Goal: Task Accomplishment & Management: Use online tool/utility

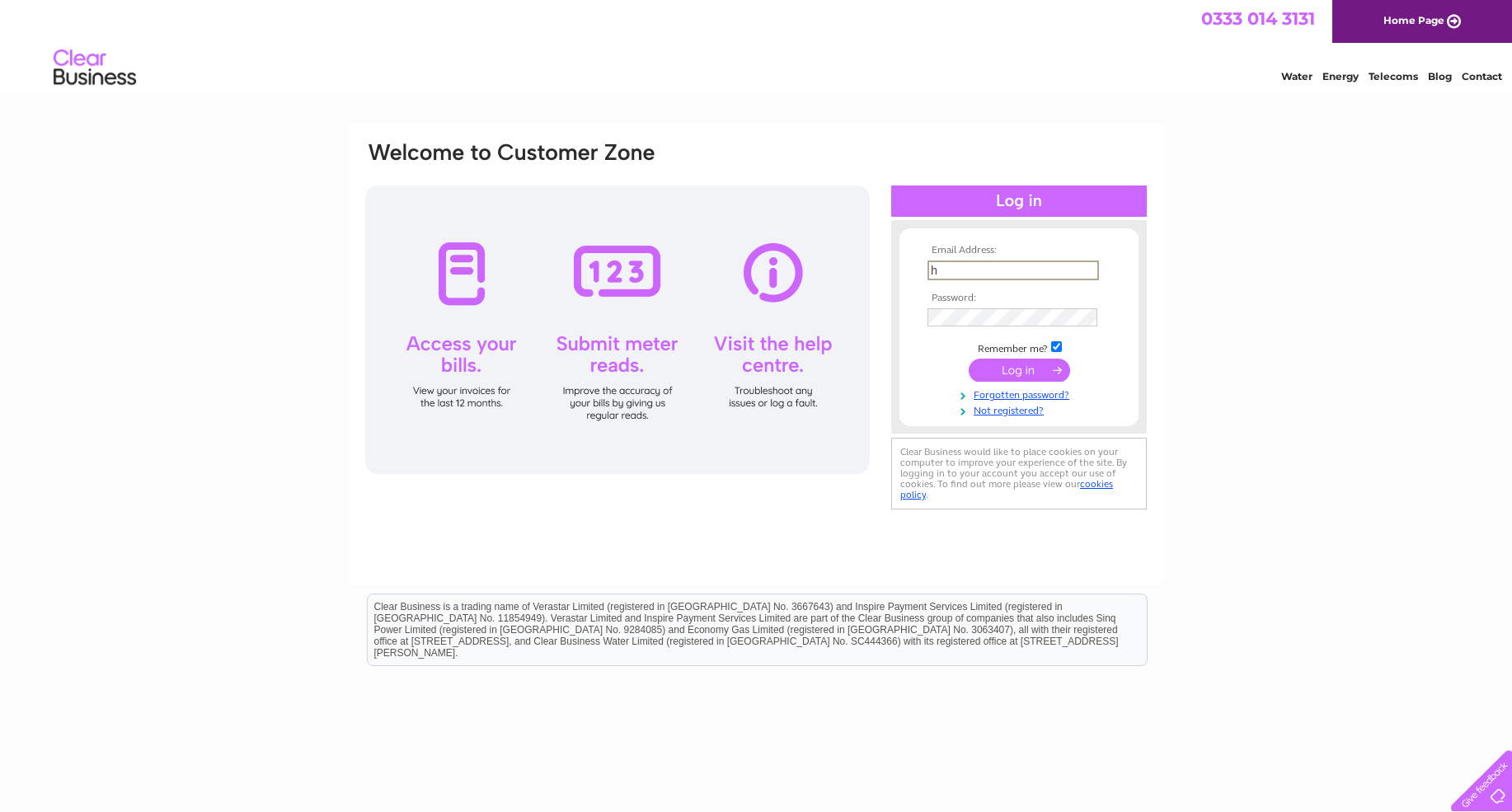
type input "helen@midlandhydraulics.co.uk"
click at [979, 361] on input "submit" at bounding box center [1019, 368] width 102 height 23
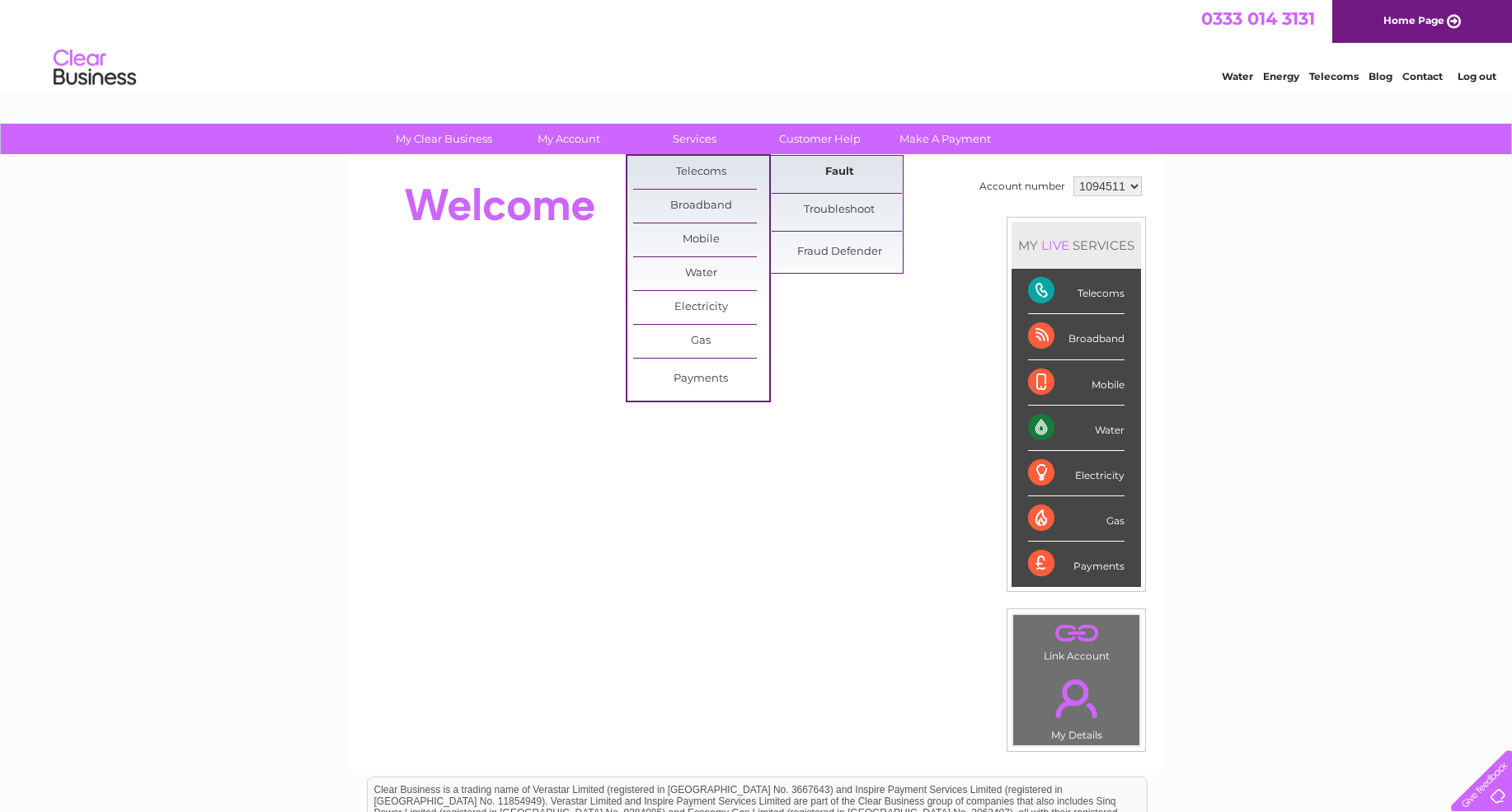
click at [831, 171] on link "Fault" at bounding box center [840, 172] width 136 height 33
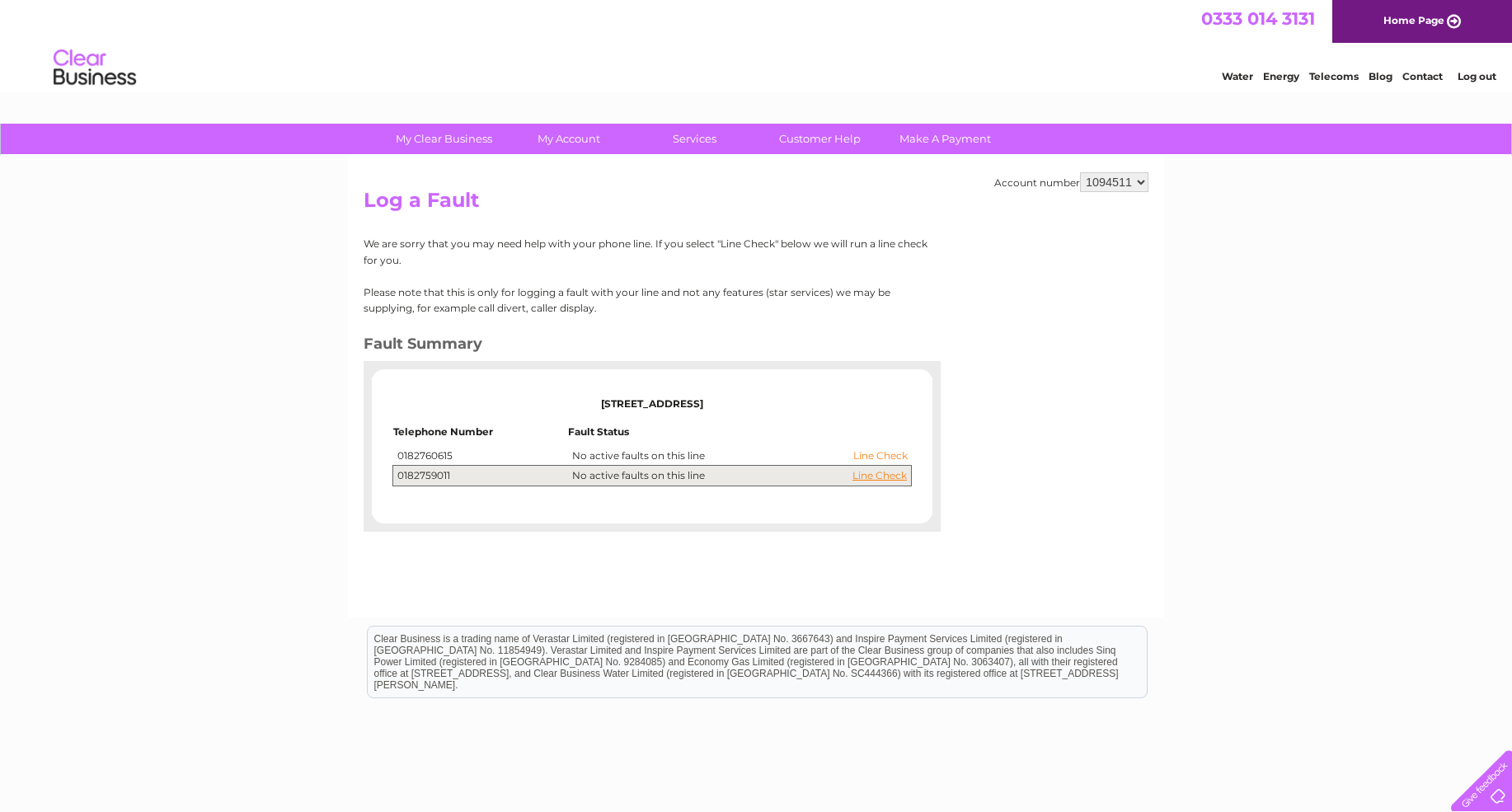
click at [871, 459] on link "Line Check" at bounding box center [879, 456] width 54 height 11
click at [875, 474] on link "Line Check" at bounding box center [879, 475] width 54 height 11
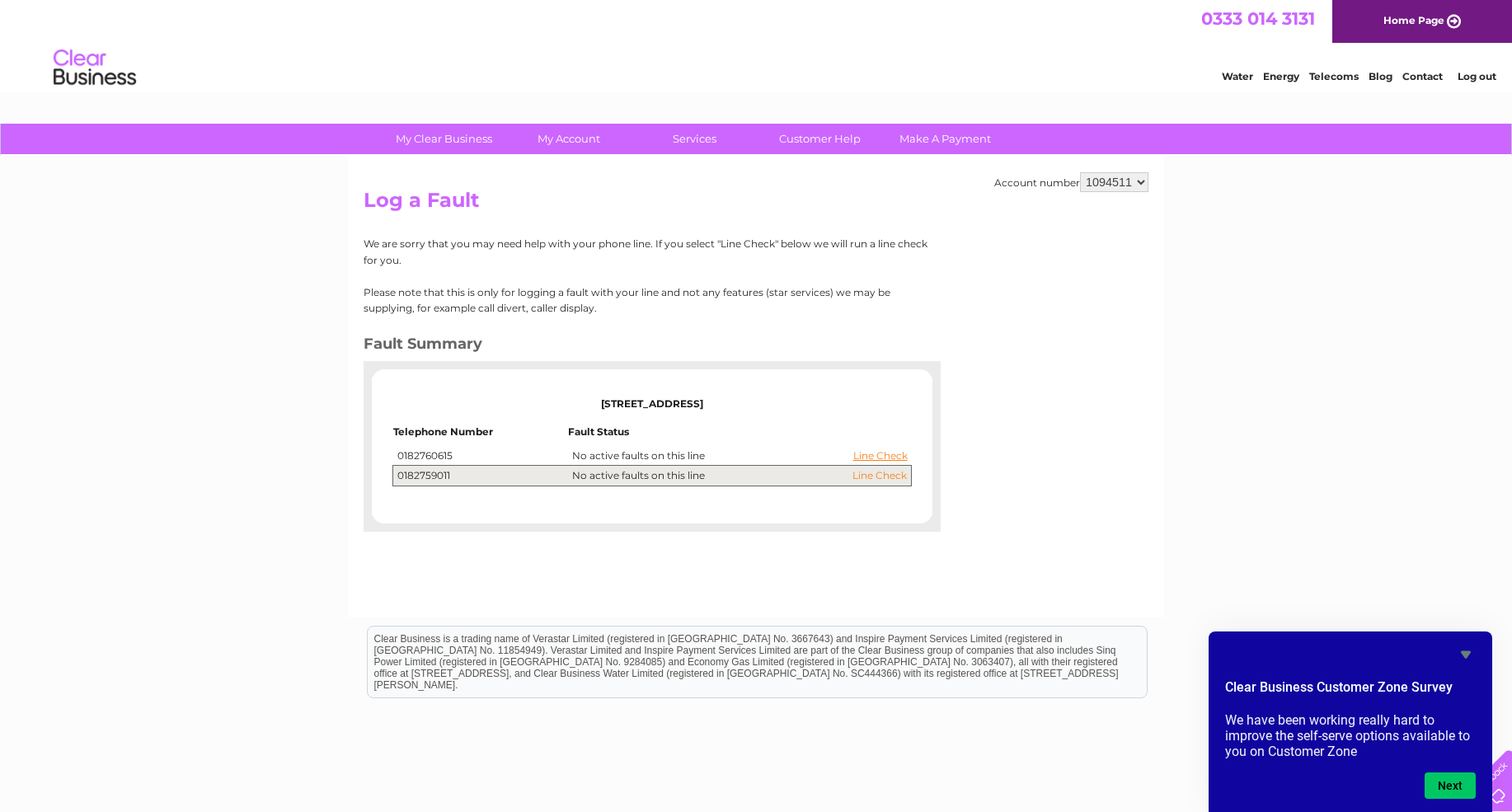
click at [881, 478] on link "Line Check" at bounding box center [879, 475] width 54 height 11
click at [894, 454] on link "Line Check" at bounding box center [879, 456] width 54 height 11
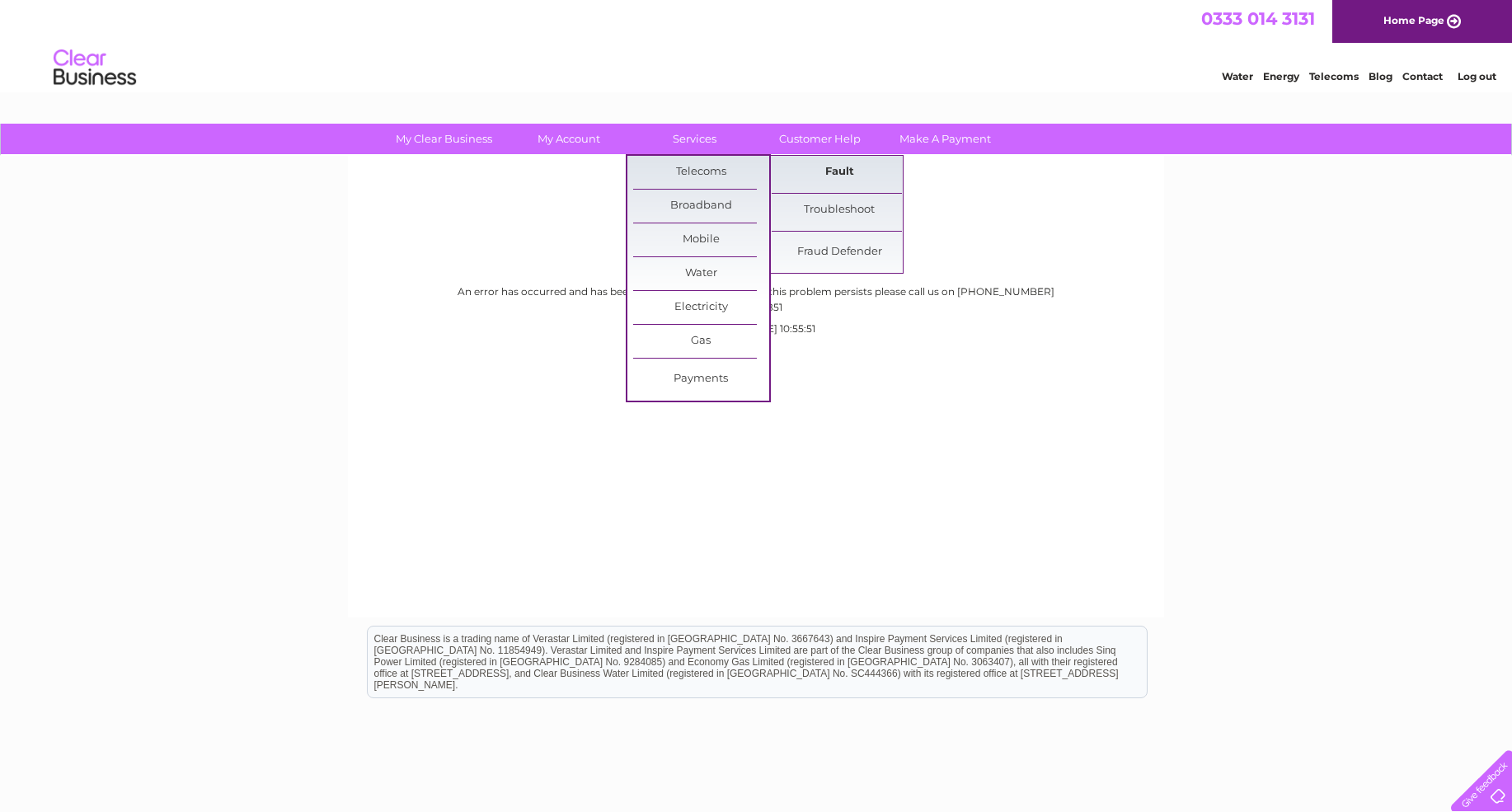
click at [851, 168] on link "Fault" at bounding box center [840, 172] width 136 height 33
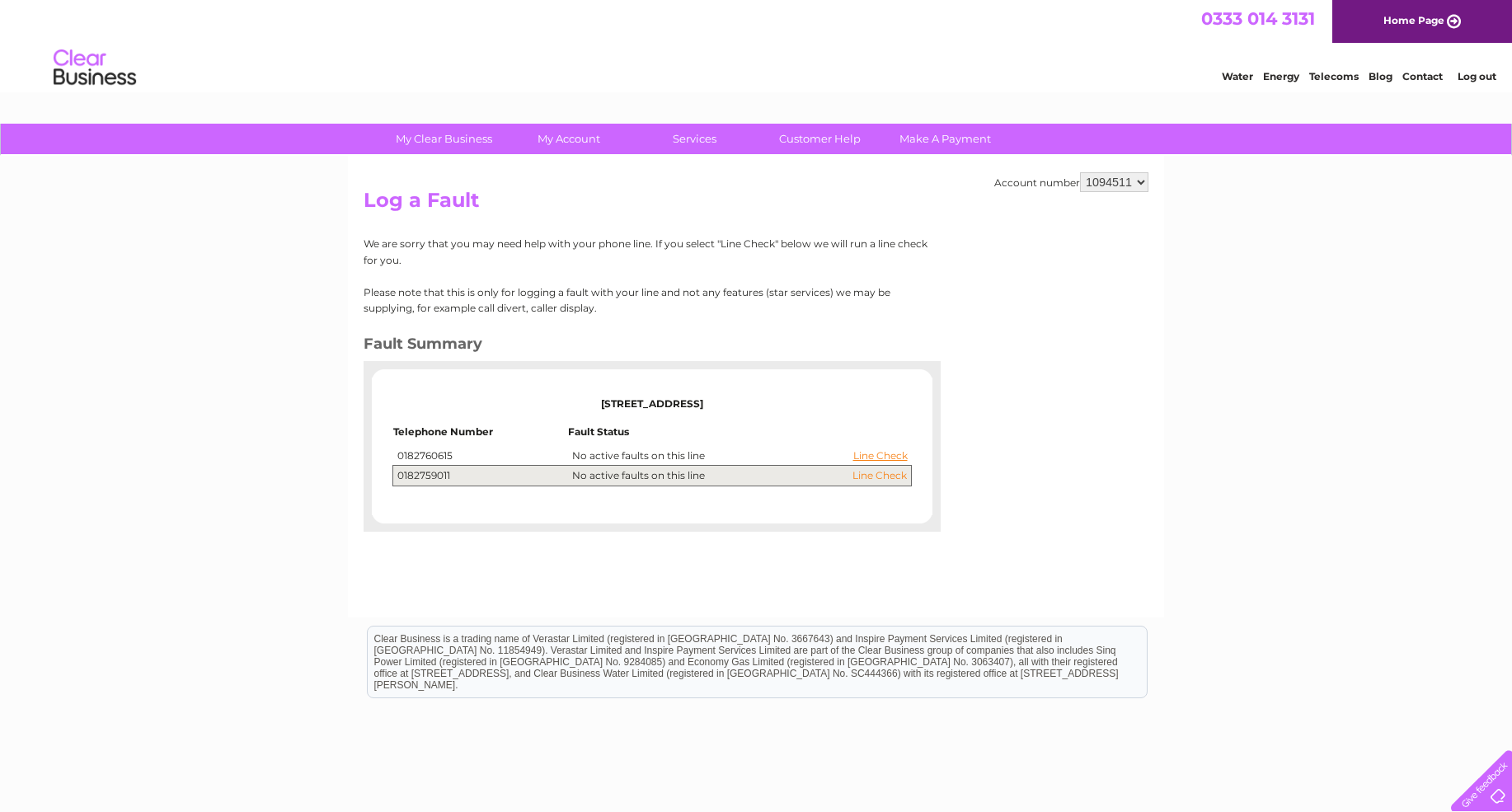
click at [880, 475] on link "Line Check" at bounding box center [879, 475] width 54 height 11
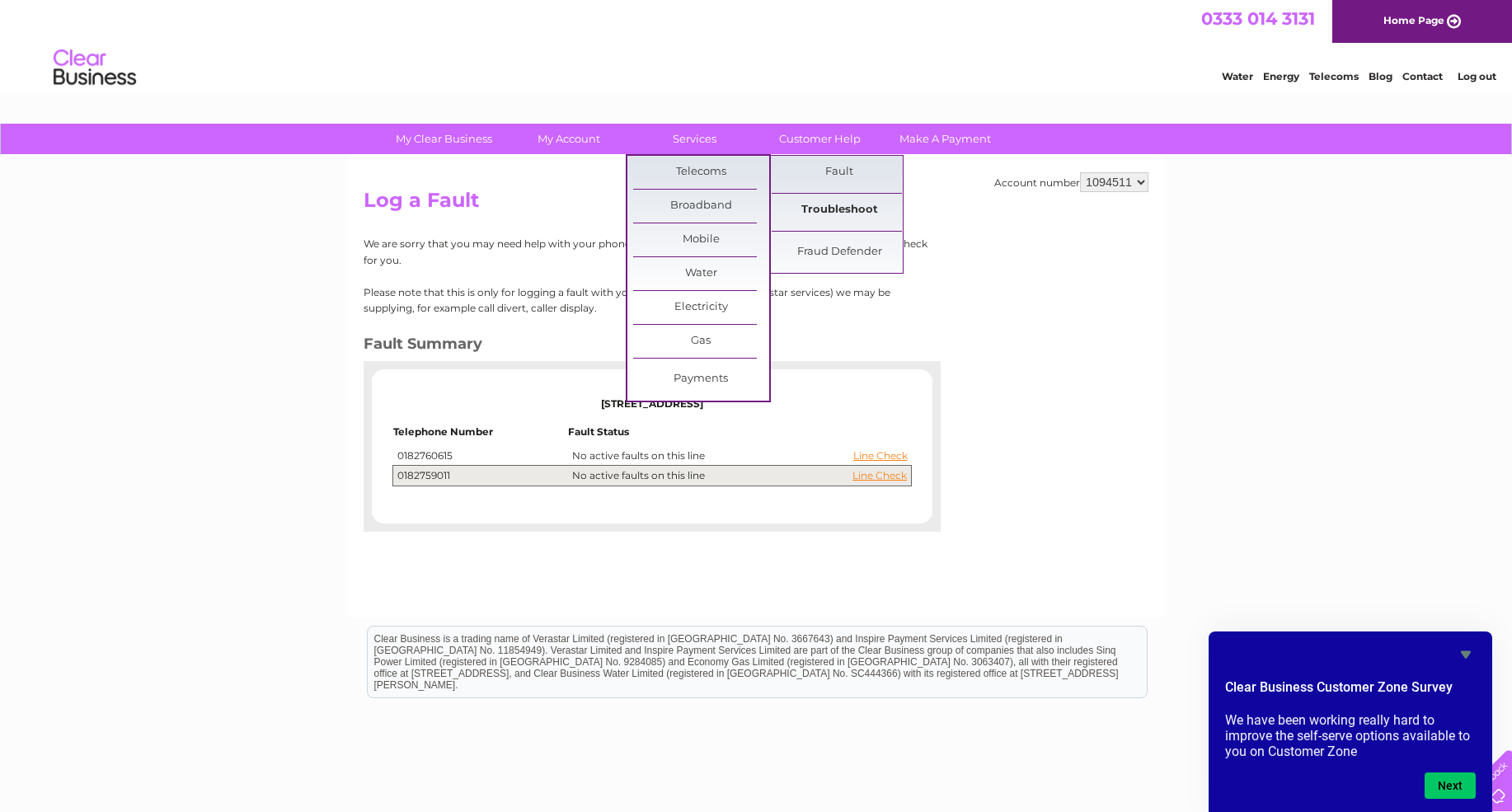
click at [826, 209] on link "Troubleshoot" at bounding box center [840, 210] width 136 height 33
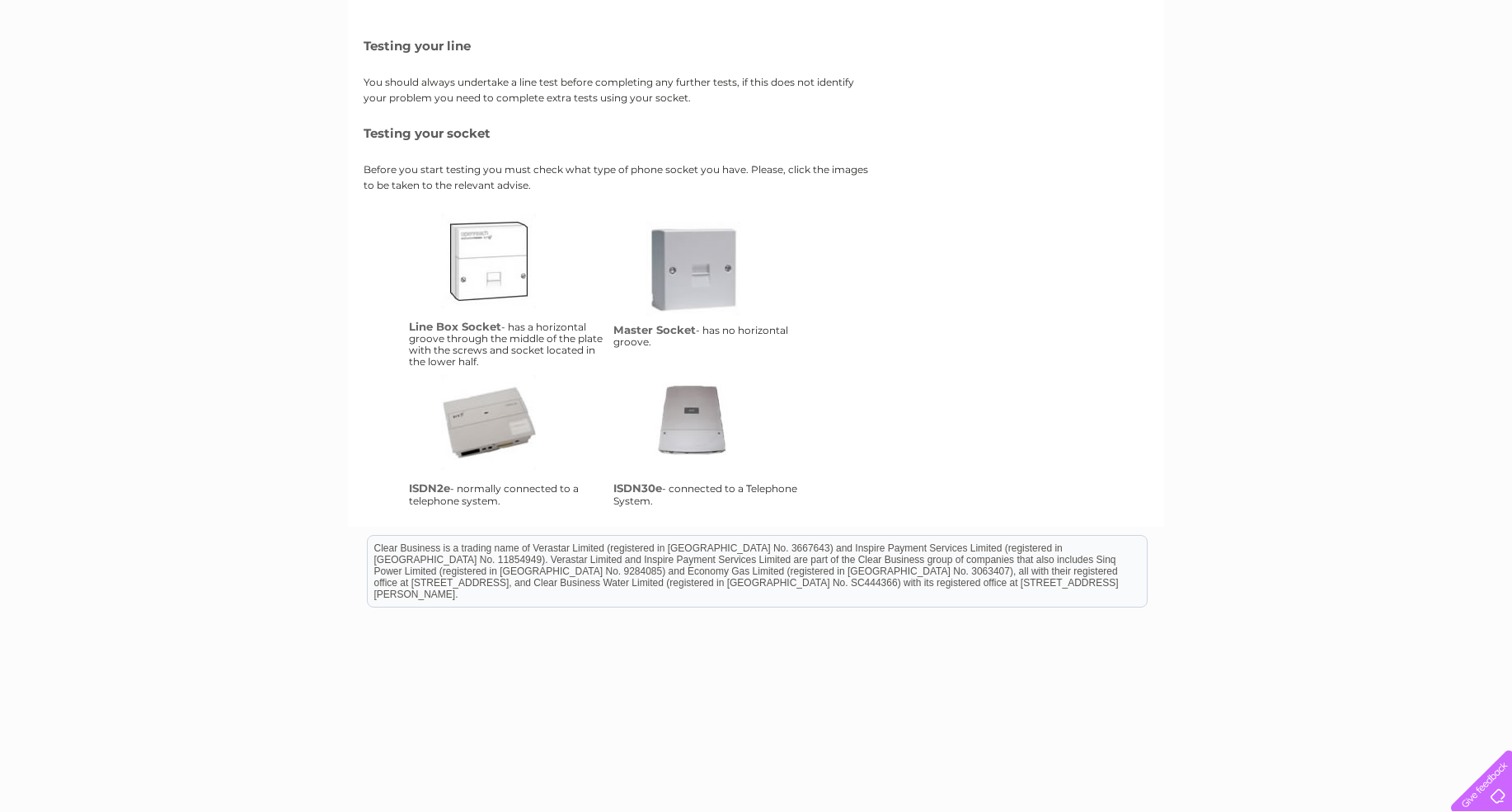
scroll to position [226, 0]
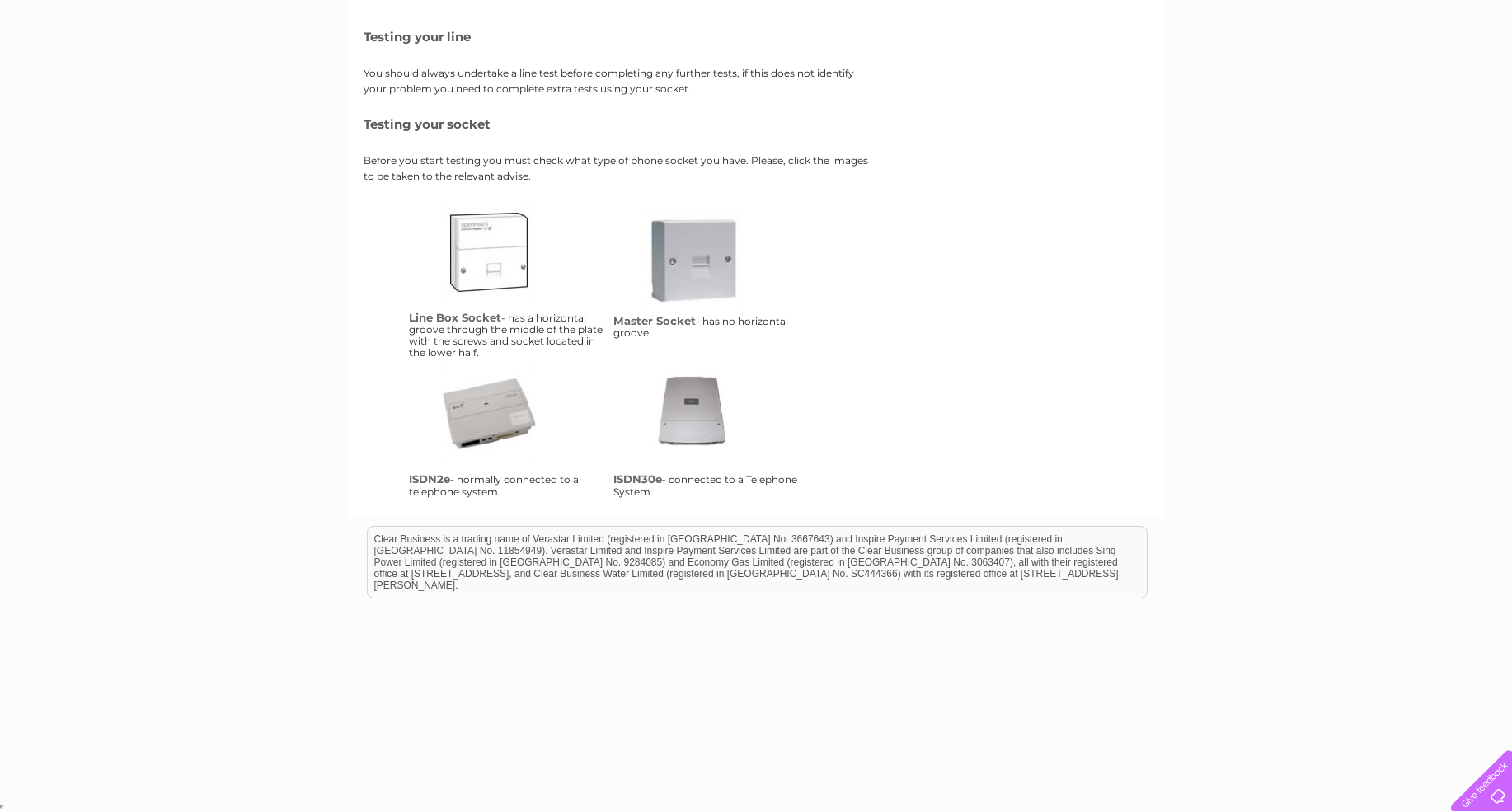
click at [517, 395] on link "isdn2e" at bounding box center [507, 432] width 132 height 132
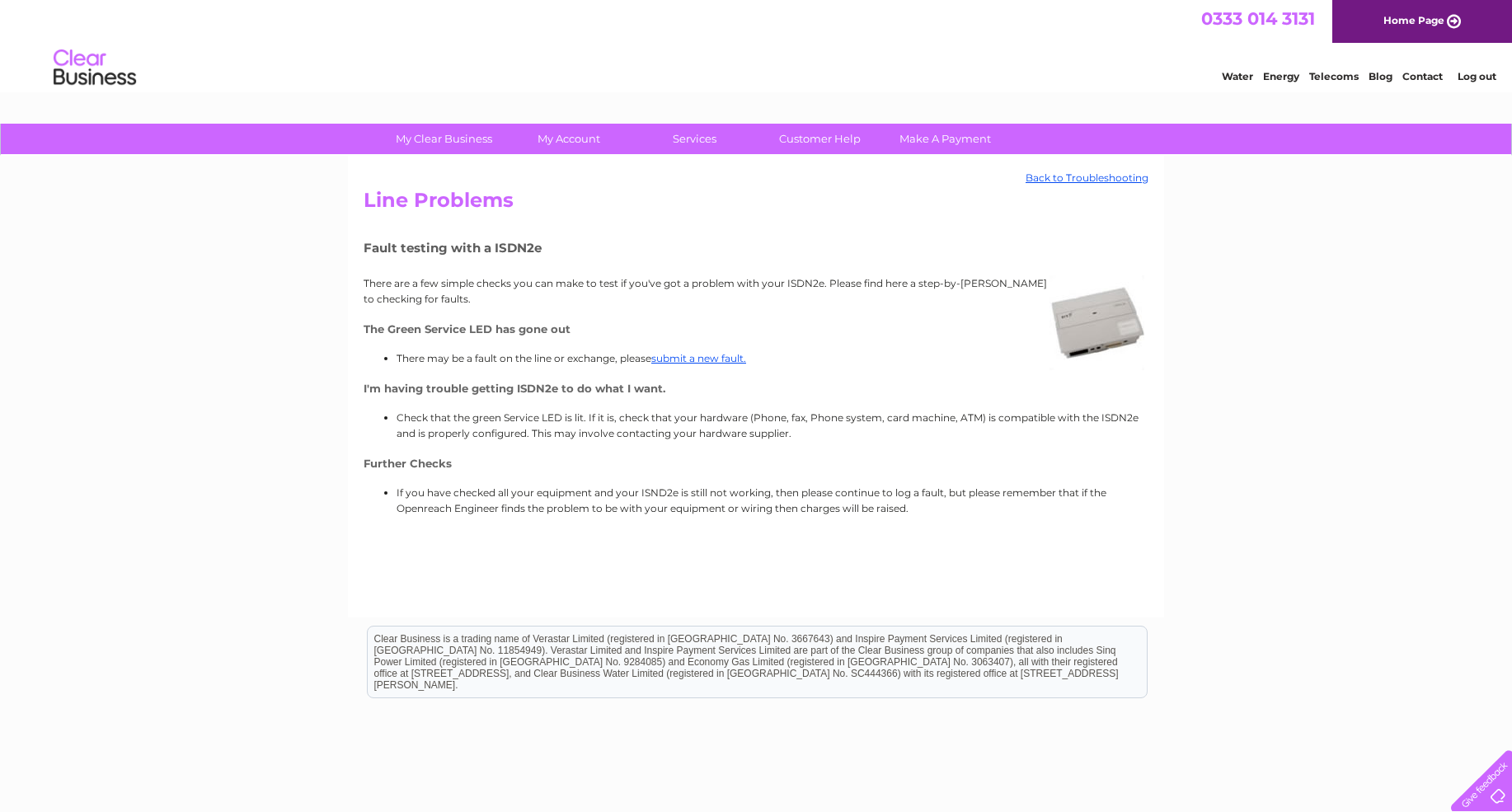
click at [1325, 80] on link "Telecoms" at bounding box center [1334, 76] width 50 height 12
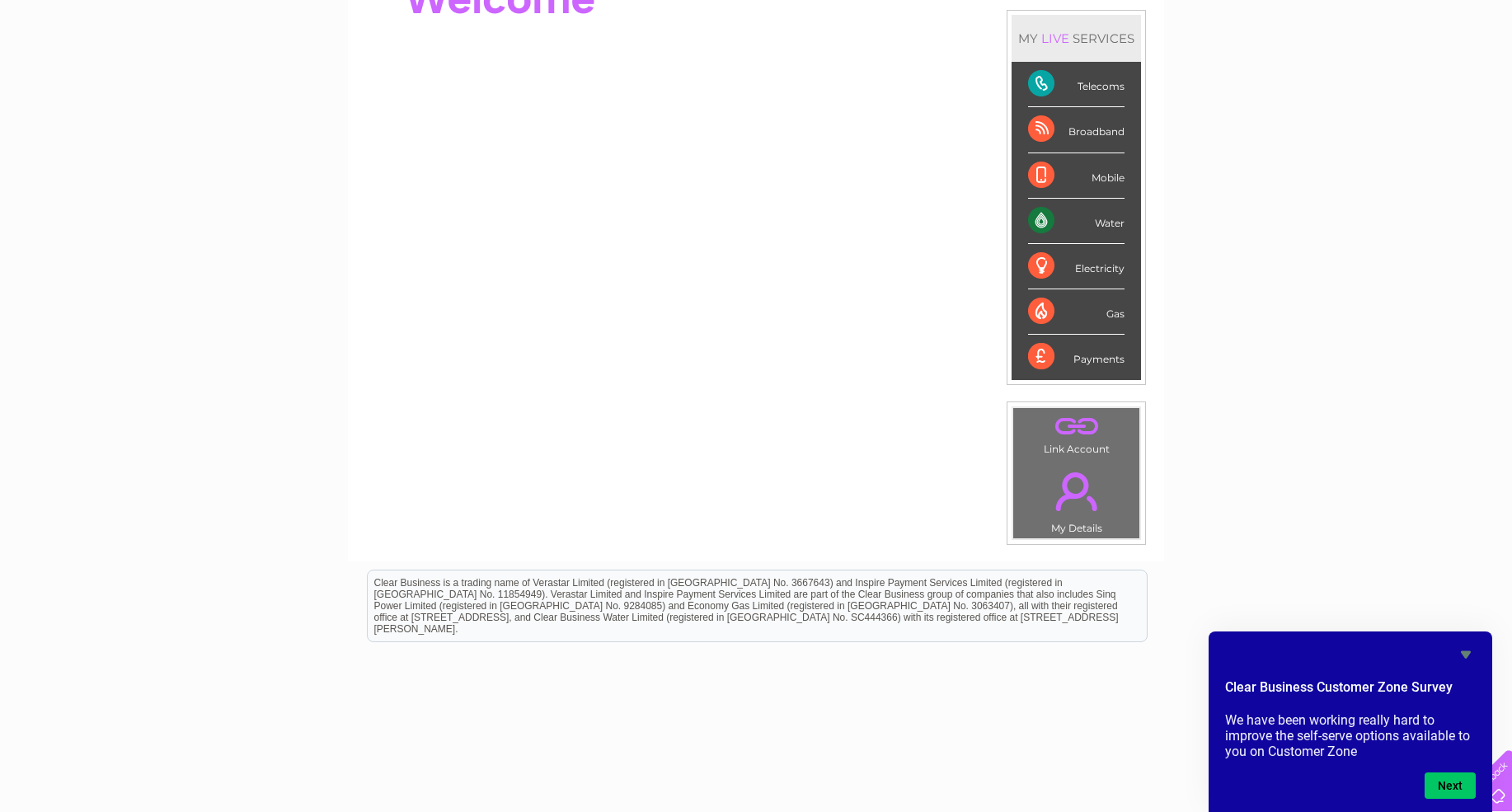
scroll to position [168, 0]
